Goal: Task Accomplishment & Management: Manage account settings

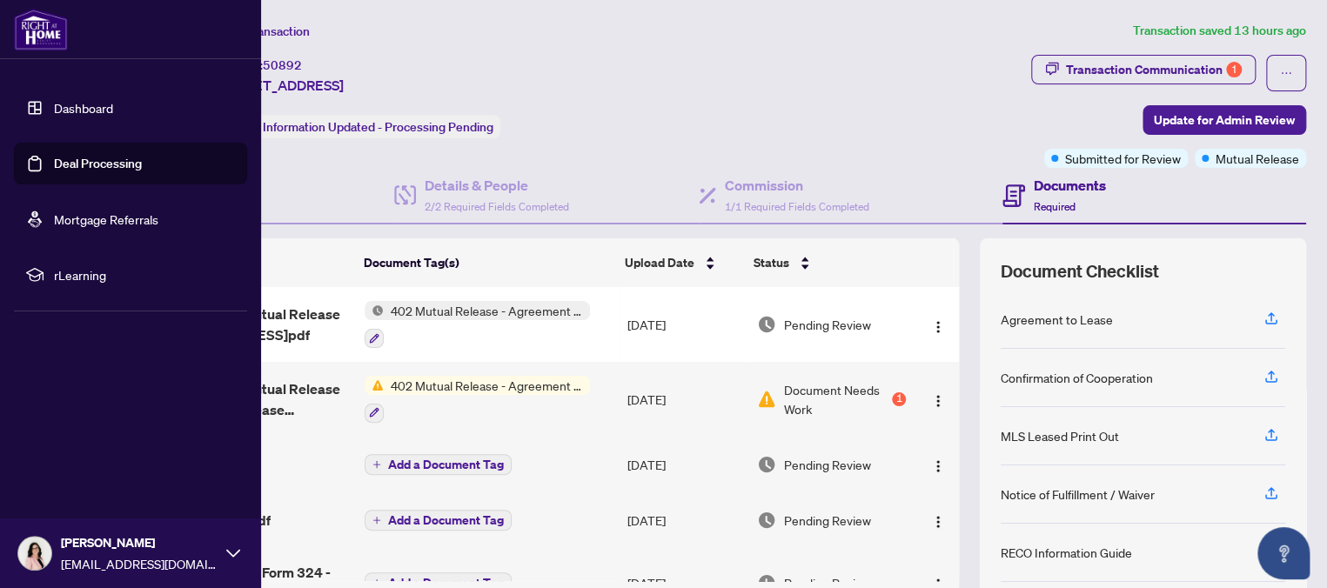
click at [54, 165] on link "Deal Processing" at bounding box center [98, 164] width 88 height 16
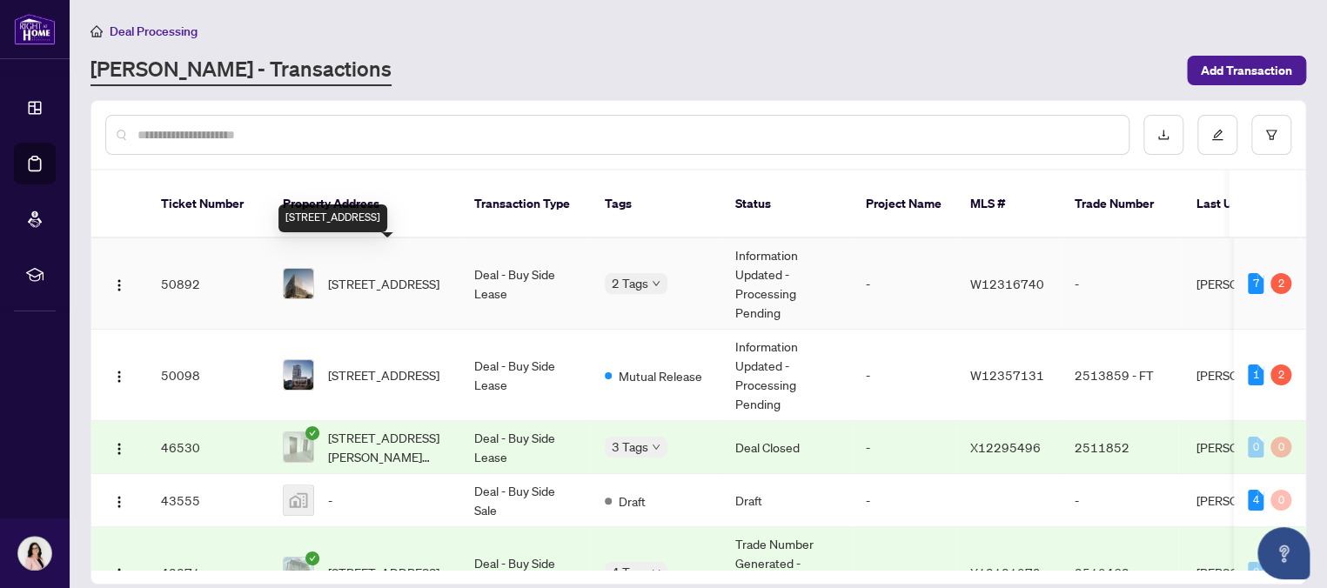
click at [418, 274] on span "[STREET_ADDRESS]" at bounding box center [383, 283] width 111 height 19
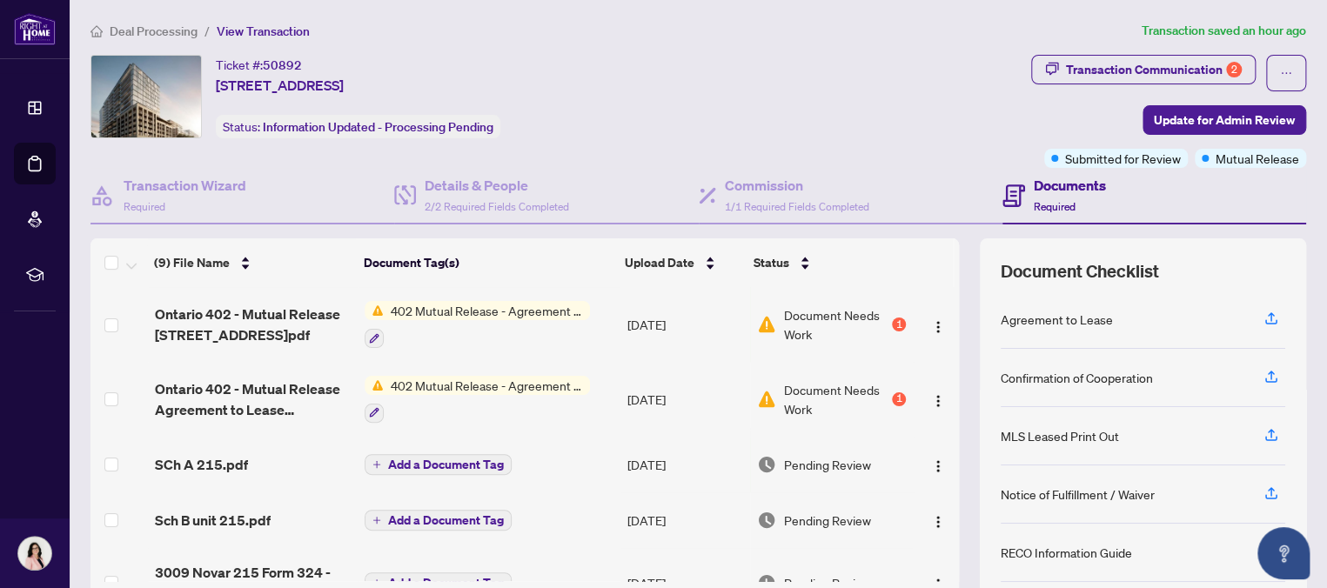
click at [515, 304] on span "402 Mutual Release - Agreement to Lease - Residential" at bounding box center [487, 310] width 206 height 19
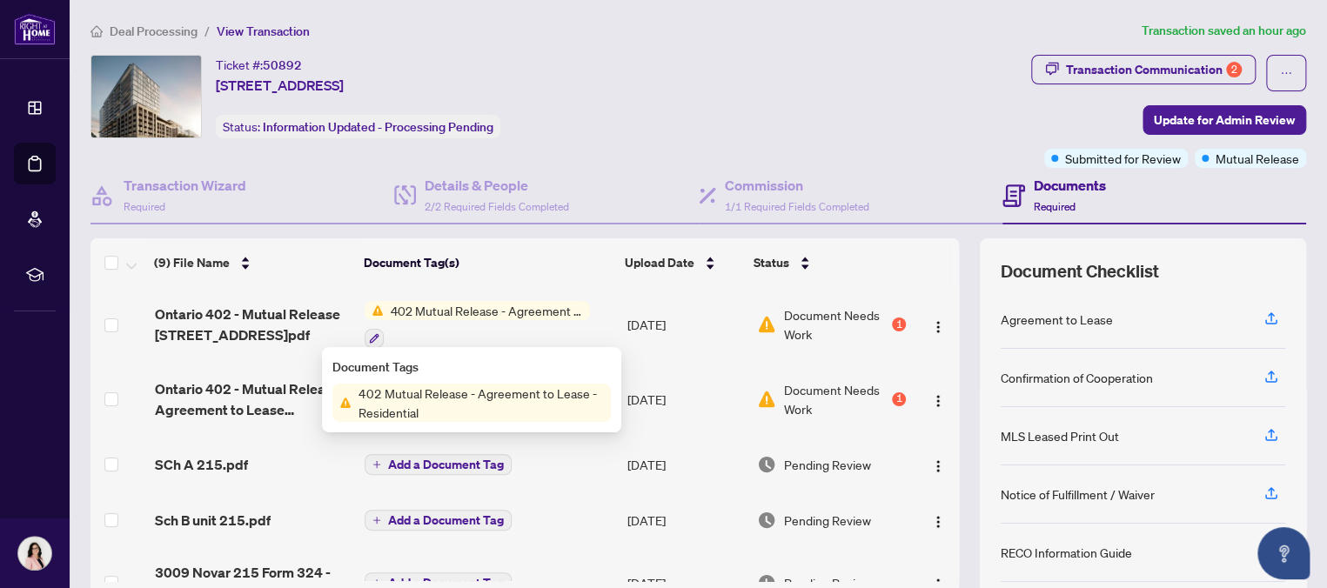
click at [451, 390] on span "402 Mutual Release - Agreement to Lease - Residential" at bounding box center [480, 403] width 259 height 38
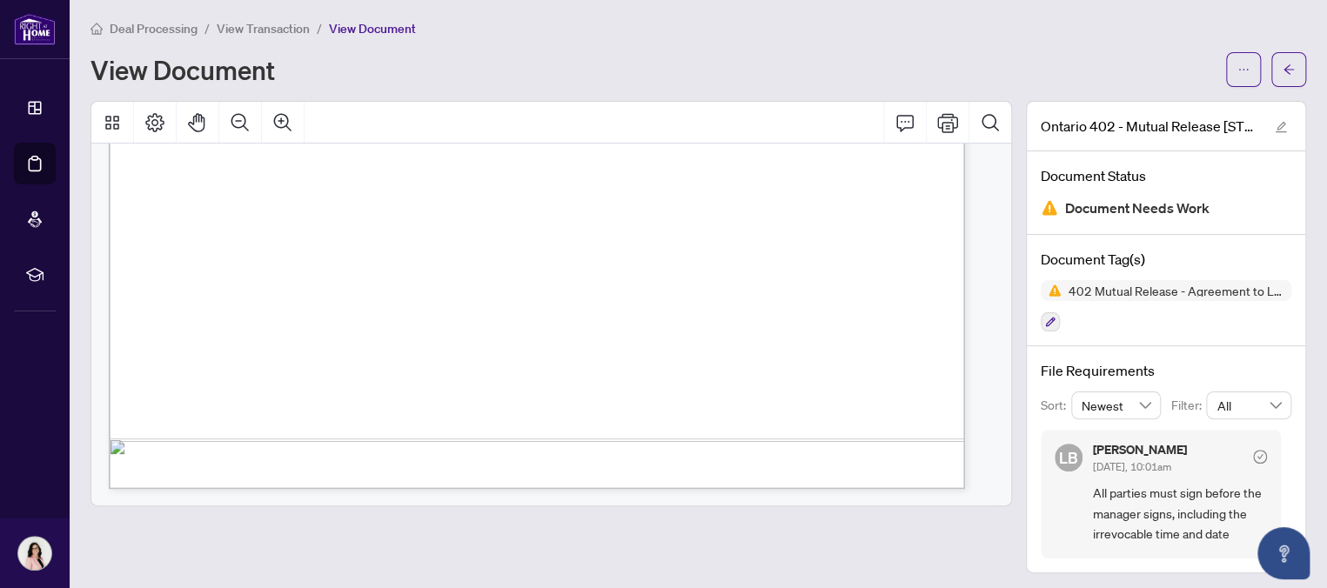
scroll to position [463, 0]
